Goal: Communication & Community: Answer question/provide support

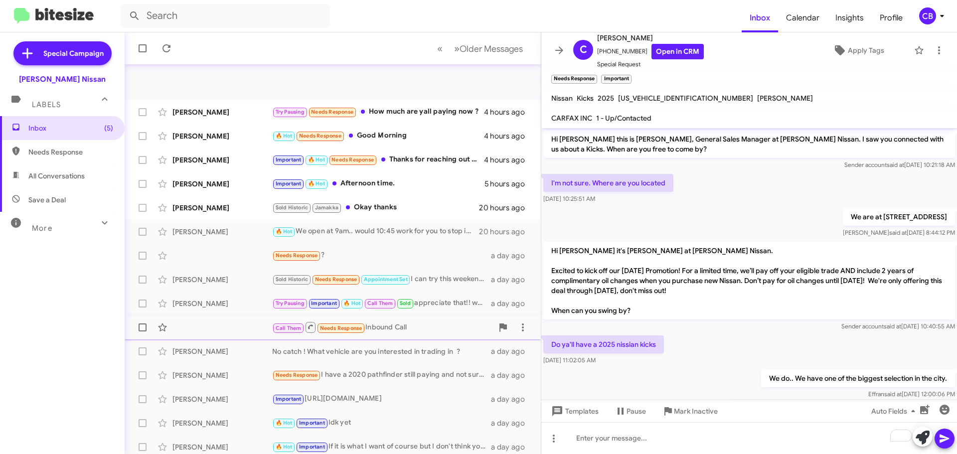
scroll to position [380, 0]
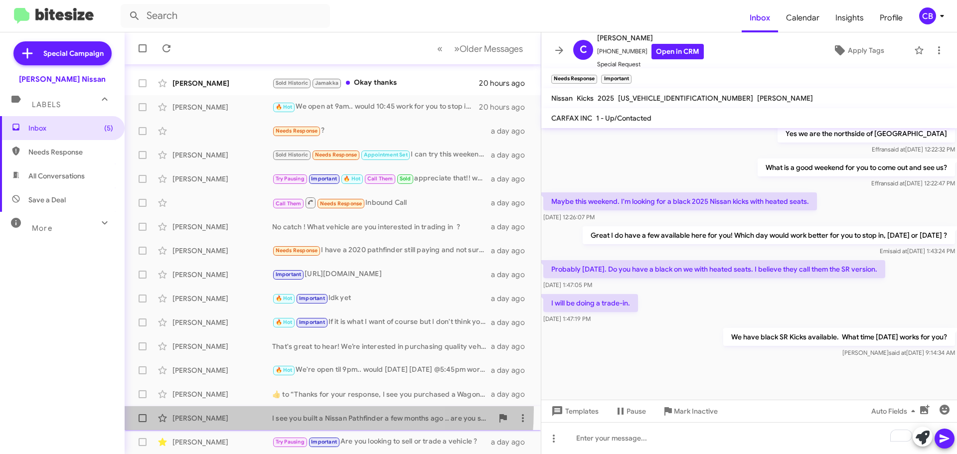
click at [236, 409] on div "[PERSON_NAME] I see you built a Nissan Pathfinder a few months ago .. are you s…" at bounding box center [333, 418] width 400 height 20
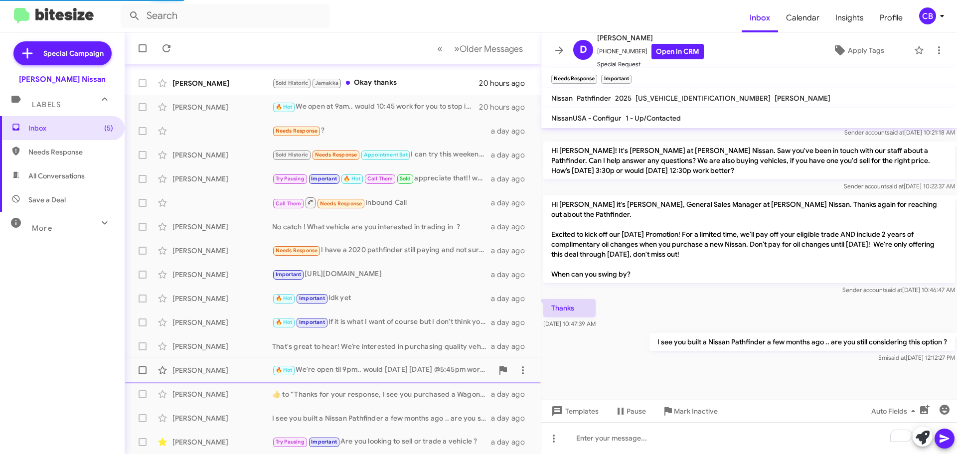
scroll to position [656, 0]
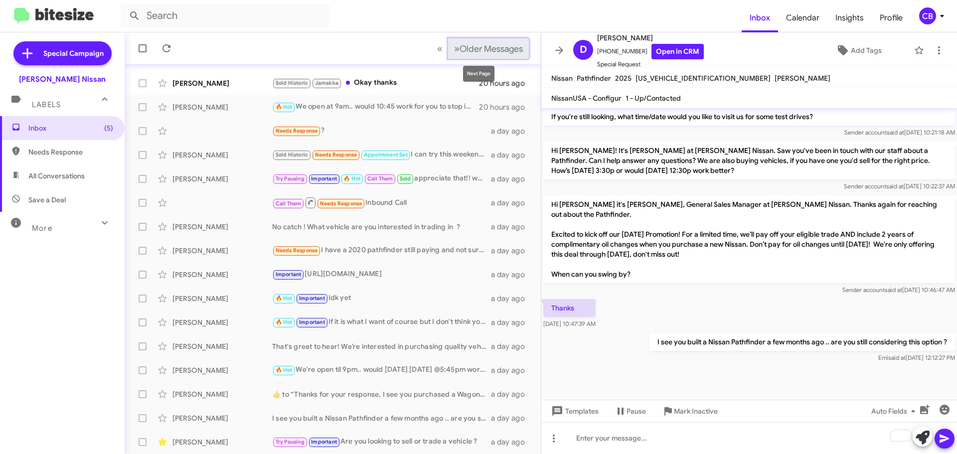
click at [498, 50] on span "Older Messages" at bounding box center [490, 48] width 63 height 11
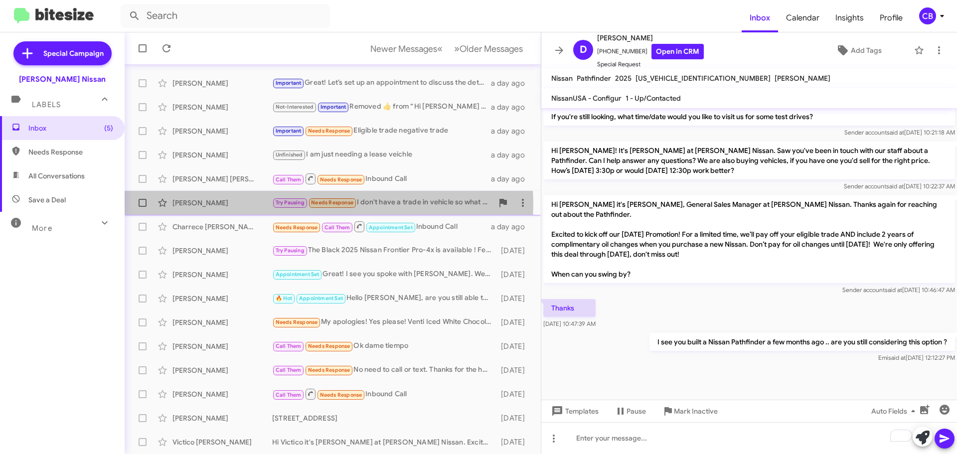
click at [189, 203] on div "[PERSON_NAME]" at bounding box center [222, 203] width 100 height 10
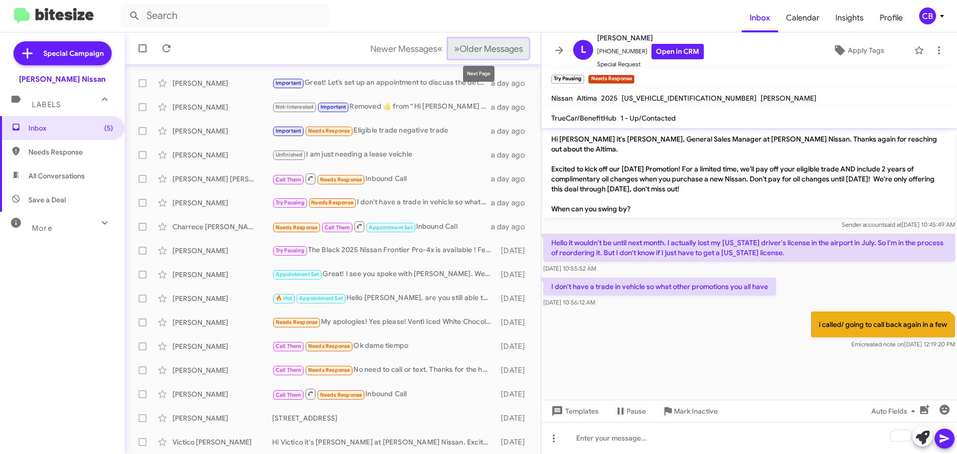
click at [477, 53] on span "Older Messages" at bounding box center [490, 48] width 63 height 11
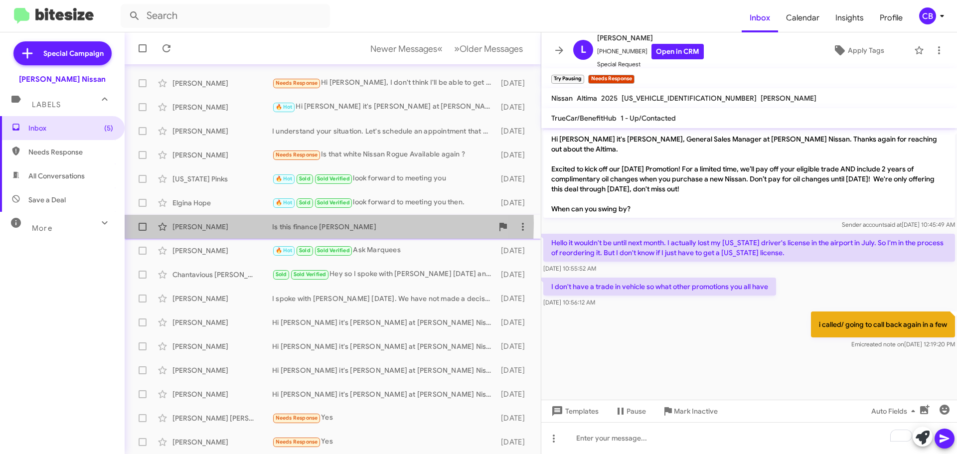
click at [204, 223] on div "[PERSON_NAME]" at bounding box center [222, 227] width 100 height 10
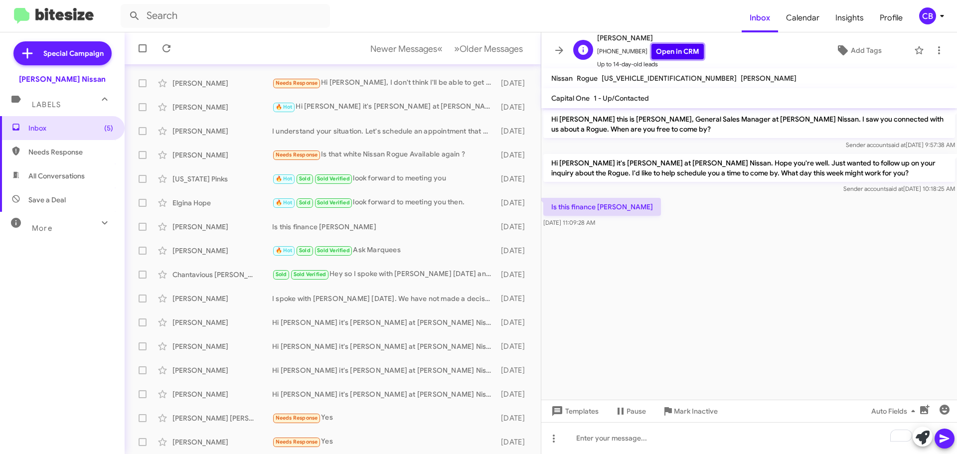
click at [655, 51] on link "Open in CRM" at bounding box center [677, 51] width 52 height 15
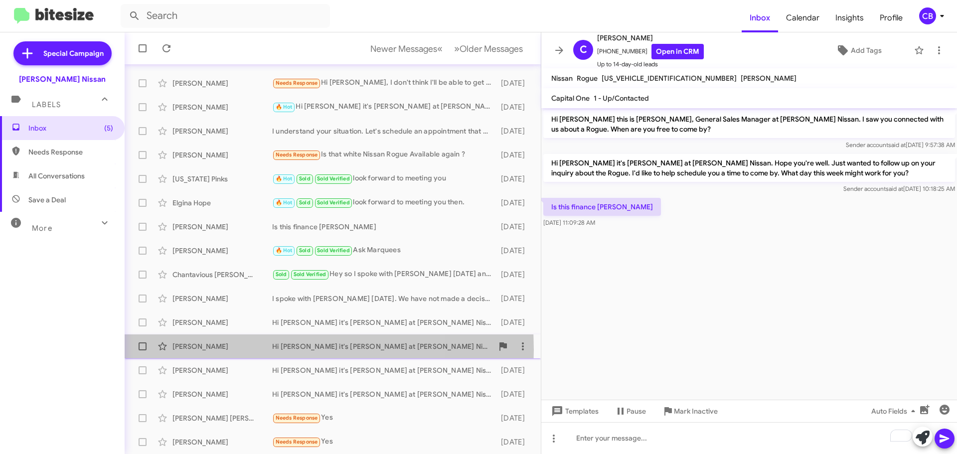
click at [236, 350] on div "[PERSON_NAME]" at bounding box center [222, 346] width 100 height 10
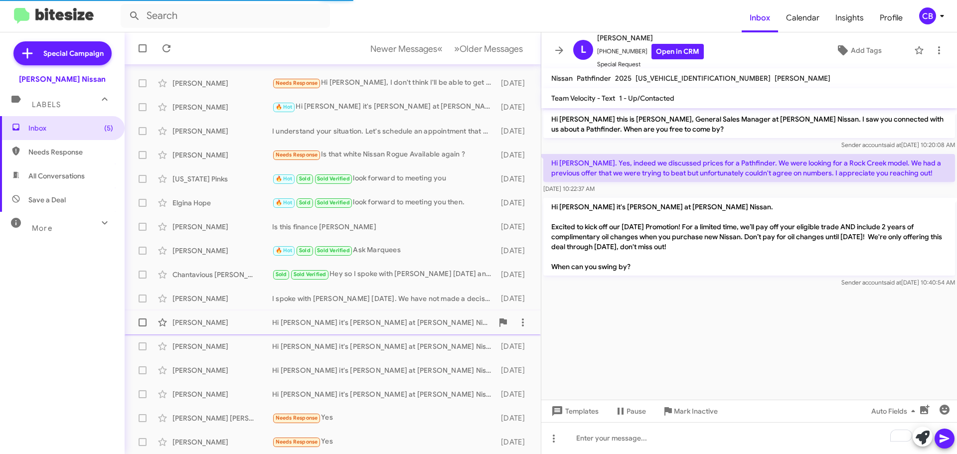
click at [219, 328] on div "[PERSON_NAME] Hi [PERSON_NAME] it's [PERSON_NAME] at [PERSON_NAME] Nissan. Exci…" at bounding box center [333, 322] width 400 height 20
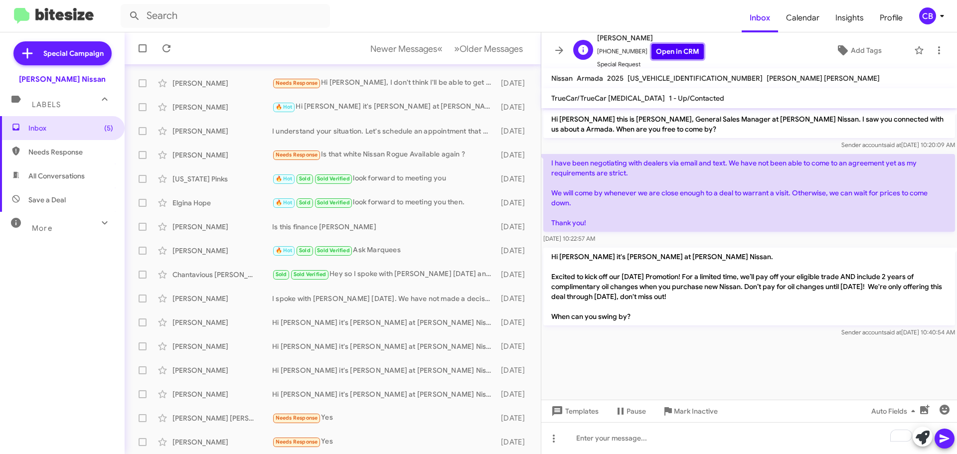
click at [669, 49] on link "Open in CRM" at bounding box center [677, 51] width 52 height 15
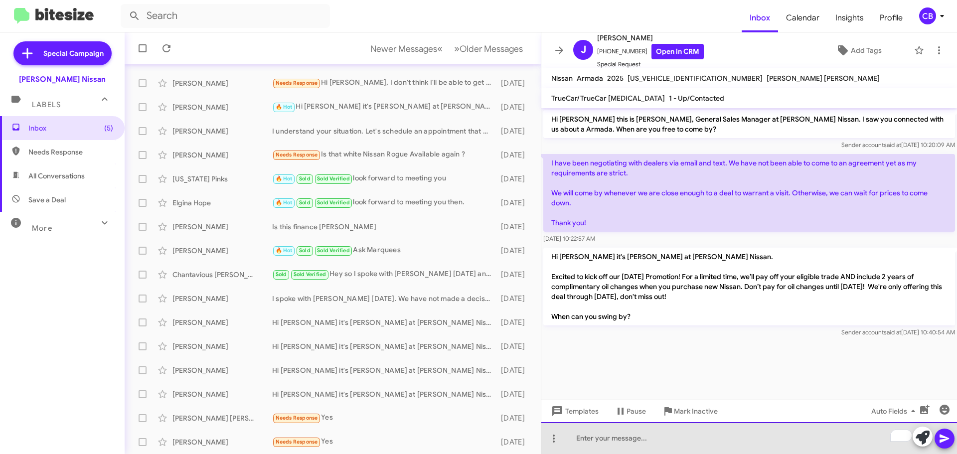
click at [633, 440] on div "To enrich screen reader interactions, please activate Accessibility in Grammarl…" at bounding box center [749, 438] width 416 height 32
